Goal: Task Accomplishment & Management: Manage account settings

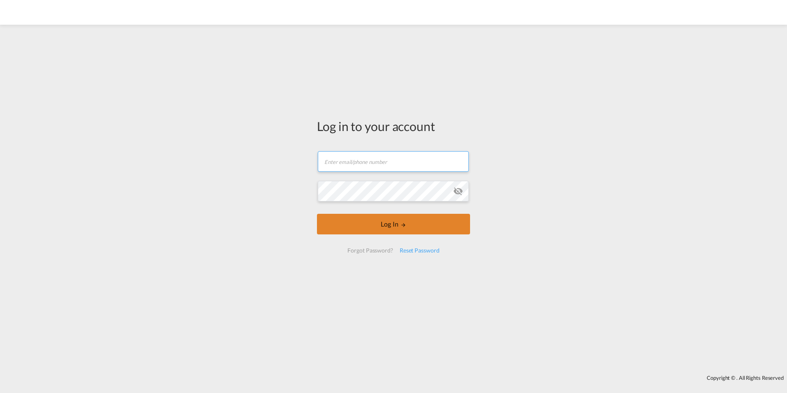
type input "[PERSON_NAME][EMAIL_ADDRESS][PERSON_NAME][DOMAIN_NAME]"
click at [394, 226] on button "Log In" at bounding box center [393, 224] width 153 height 21
type input "[PERSON_NAME][EMAIL_ADDRESS][PERSON_NAME][DOMAIN_NAME]"
click at [393, 224] on button "Log In" at bounding box center [393, 224] width 153 height 21
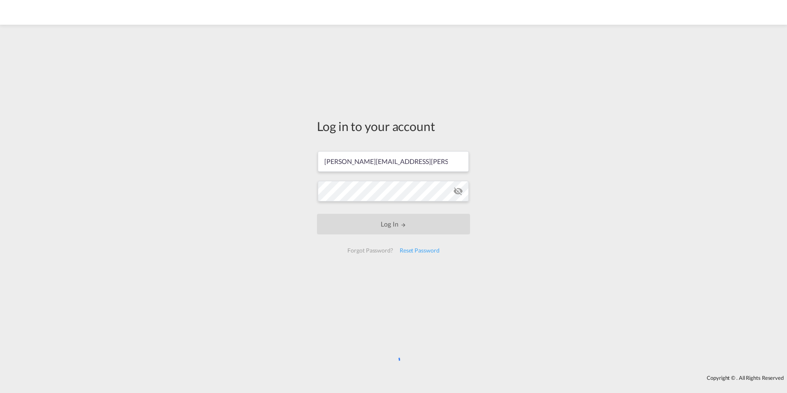
click at [462, 189] on md-icon "icon-eye-off" at bounding box center [458, 191] width 10 height 10
